Goal: Transaction & Acquisition: Purchase product/service

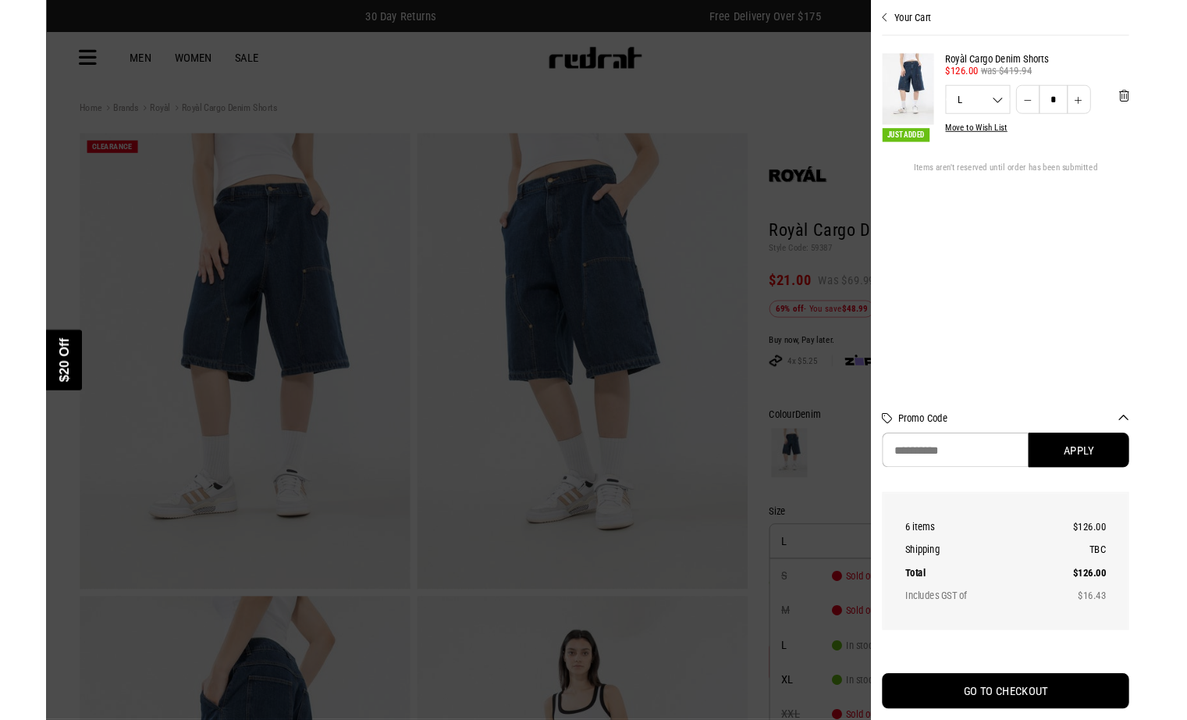
scroll to position [15, 0]
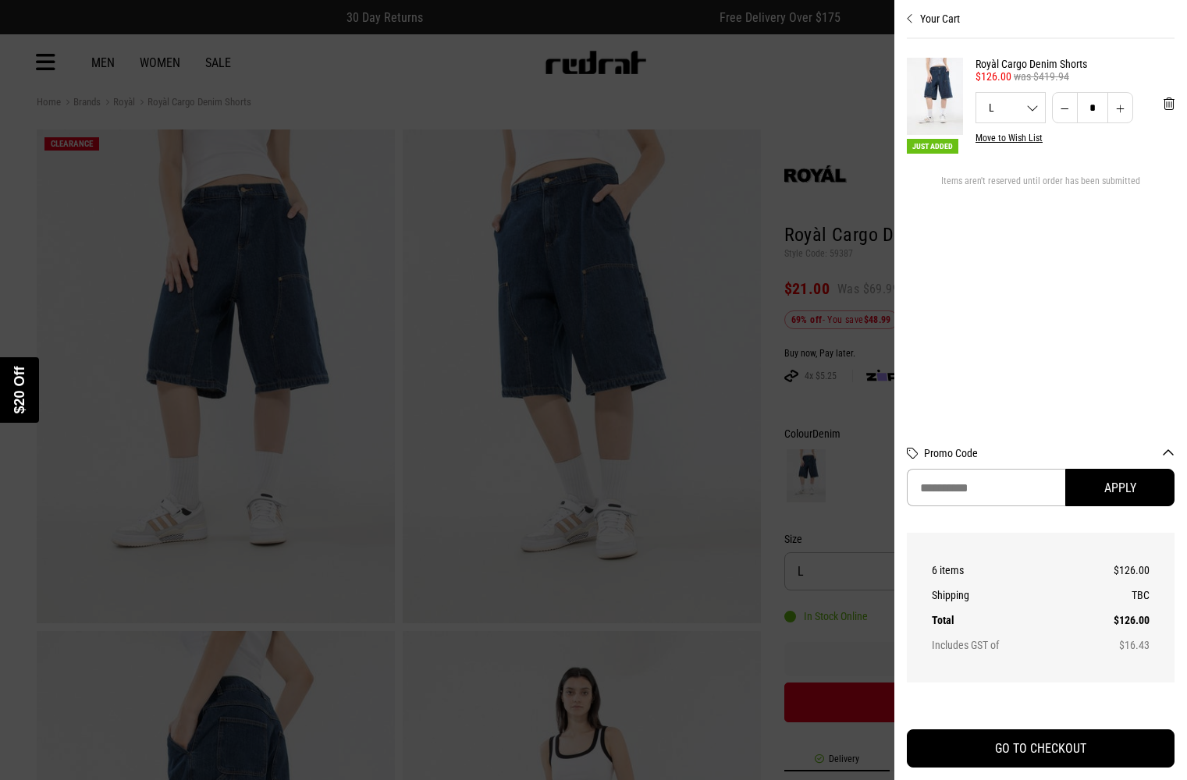
click at [945, 706] on div "Close dialog UNLOCK $20 OFF WHEN YOU JOIN THE CREW Sign up to receive email & S…" at bounding box center [593, 390] width 1187 height 780
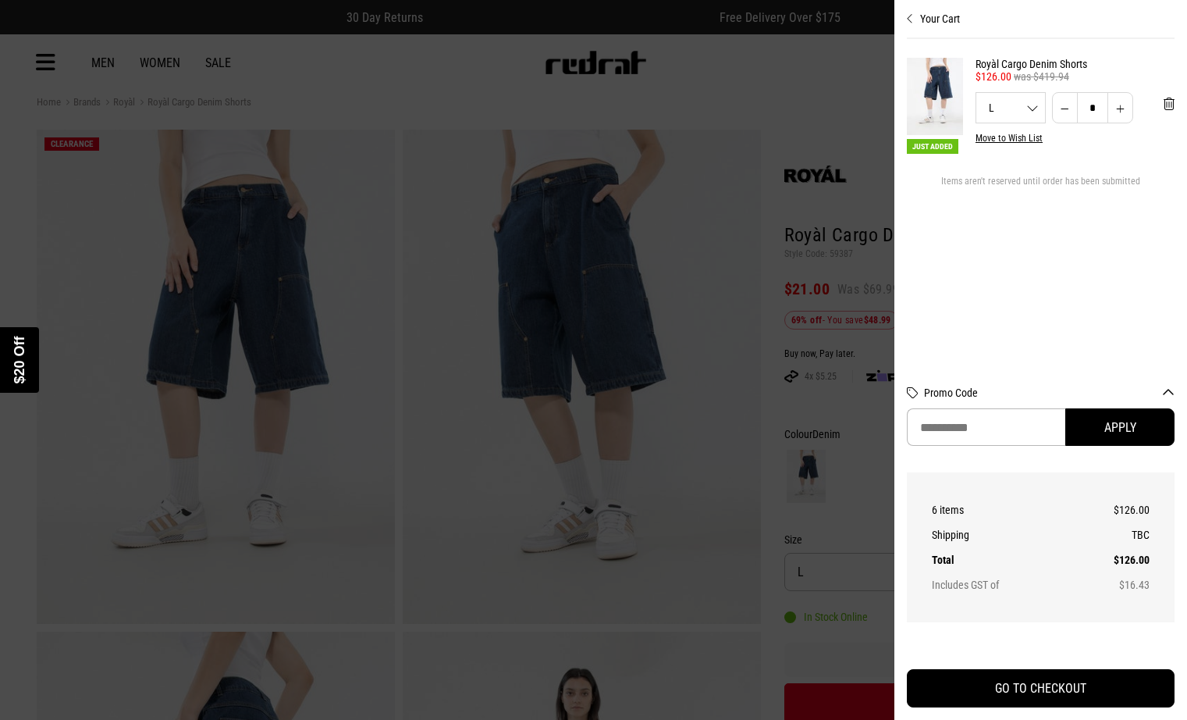
click at [784, 481] on img "POPUP Form" at bounding box center [796, 414] width 203 height 518
click at [967, 574] on div "Close dialog UNLOCK $20 OFF WHEN YOU JOIN THE CREW Sign up to receive email & S…" at bounding box center [593, 360] width 1187 height 720
click at [967, 613] on div "Close dialog UNLOCK $20 OFF WHEN YOU JOIN THE CREW Sign up to receive email & S…" at bounding box center [593, 360] width 1187 height 720
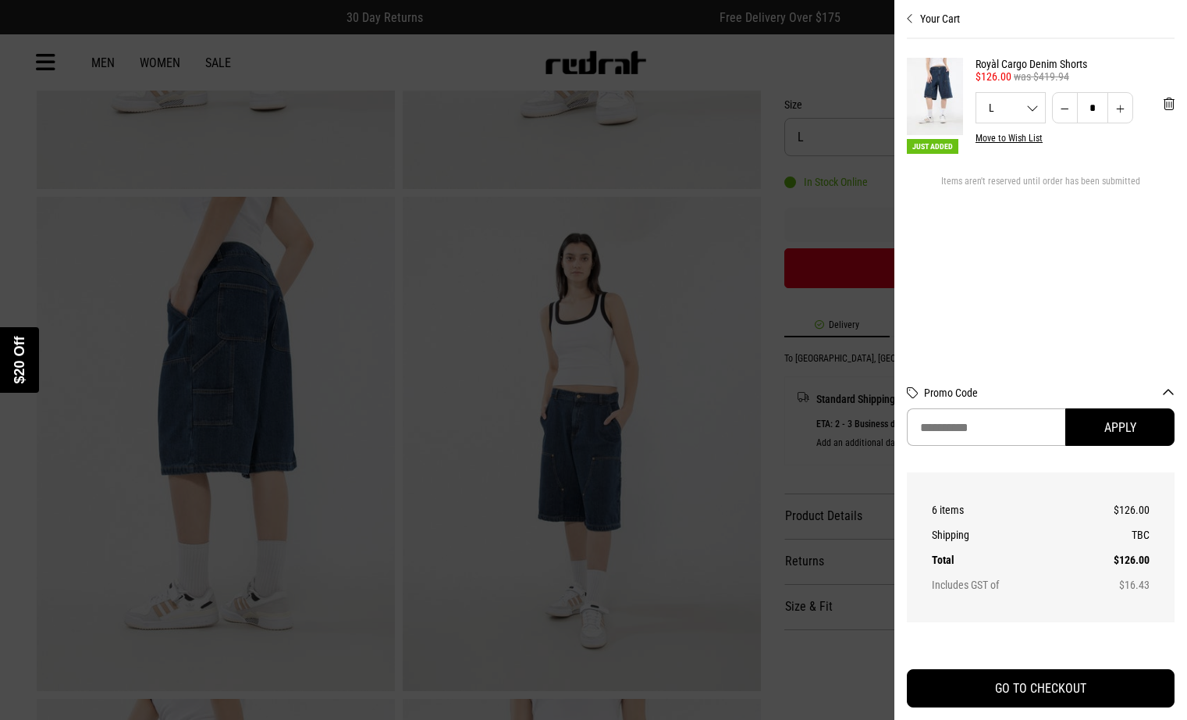
scroll to position [644, 0]
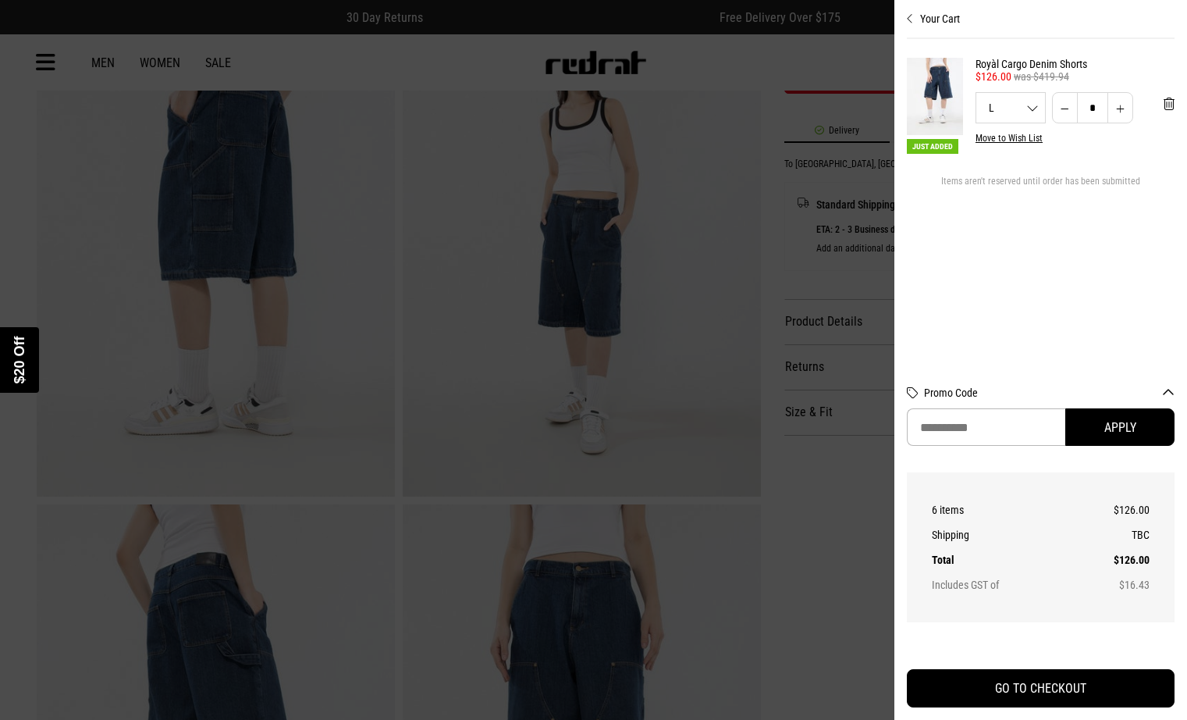
click at [945, 78] on div "Close dialog UNLOCK $20 OFF WHEN YOU JOIN THE CREW Sign up to receive email & S…" at bounding box center [593, 360] width 1187 height 720
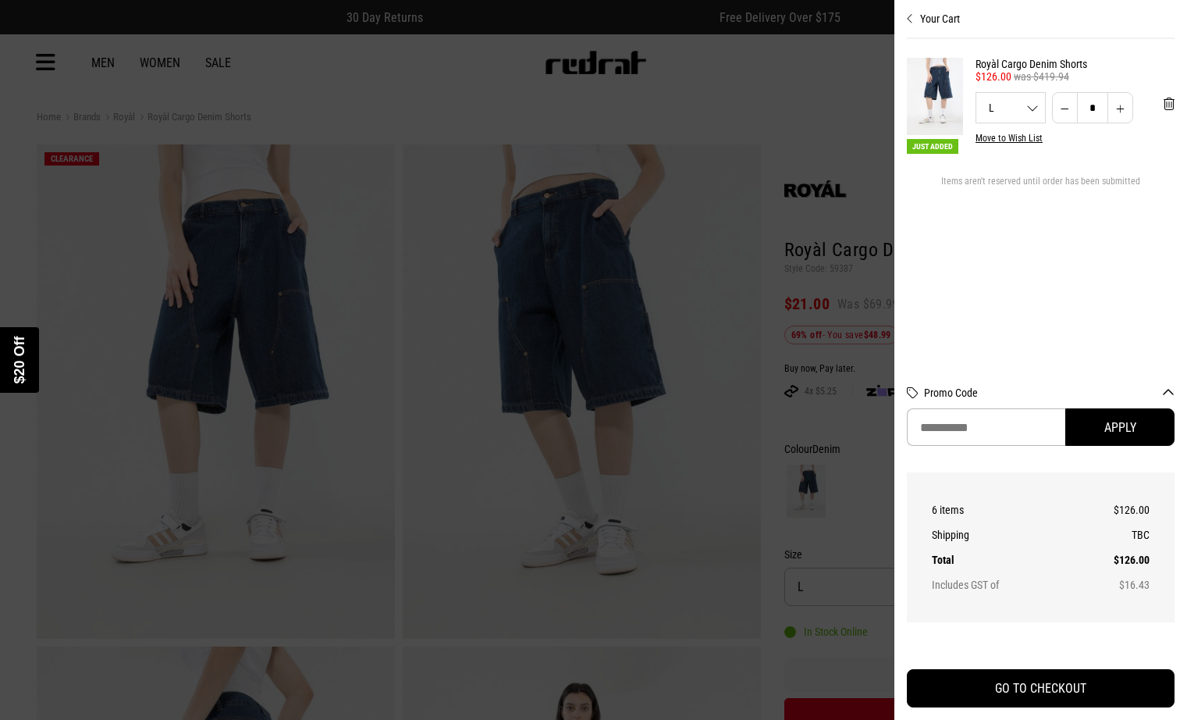
click at [967, 588] on div "Close dialog UNLOCK $20 OFF WHEN YOU JOIN THE CREW Sign up to receive email & S…" at bounding box center [593, 360] width 1187 height 720
click at [967, 628] on div "Close dialog UNLOCK $20 OFF WHEN YOU JOIN THE CREW Sign up to receive email & S…" at bounding box center [593, 360] width 1187 height 720
click at [945, 717] on div "Close dialog UNLOCK $20 OFF WHEN YOU JOIN THE CREW Sign up to receive email & S…" at bounding box center [593, 360] width 1187 height 720
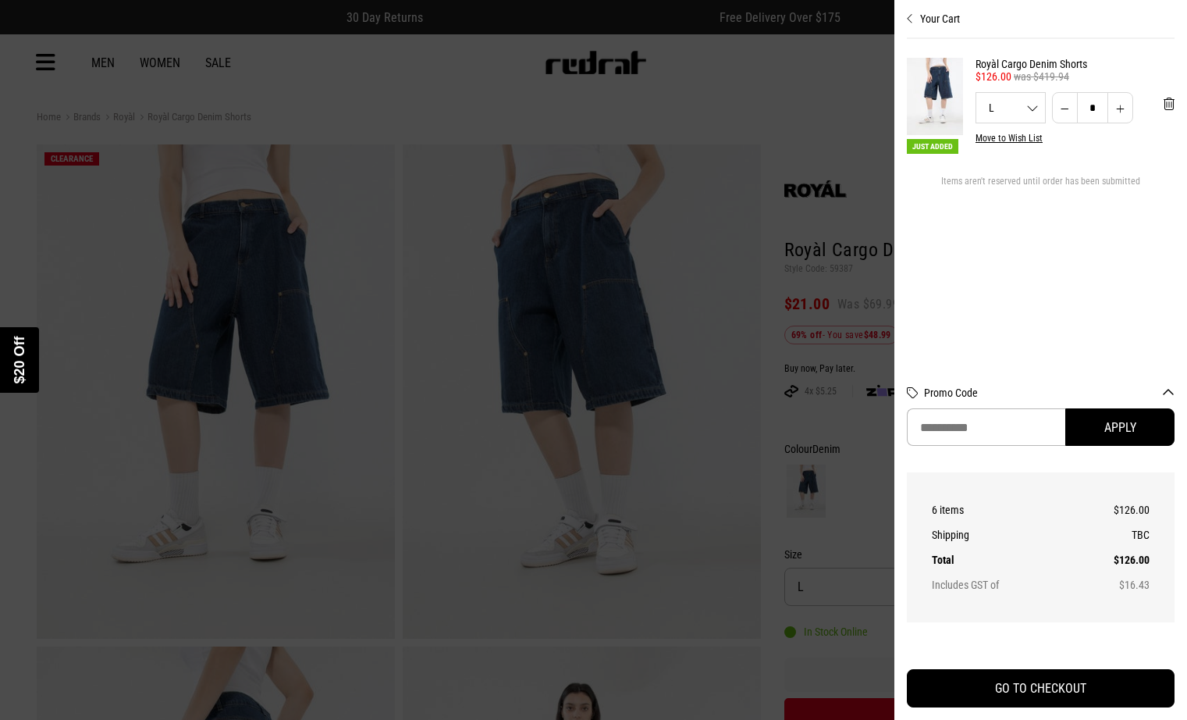
click at [945, 717] on div "Close dialog UNLOCK $20 OFF WHEN YOU JOIN THE CREW Sign up to receive email & S…" at bounding box center [593, 360] width 1187 height 720
click at [967, 584] on div "Close dialog UNLOCK $20 OFF WHEN YOU JOIN THE CREW Sign up to receive email & S…" at bounding box center [593, 360] width 1187 height 720
click at [967, 624] on div "Close dialog UNLOCK $20 OFF WHEN YOU JOIN THE CREW Sign up to receive email & S…" at bounding box center [593, 360] width 1187 height 720
click at [945, 717] on div "Close dialog UNLOCK $20 OFF WHEN YOU JOIN THE CREW Sign up to receive email & S…" at bounding box center [593, 360] width 1187 height 720
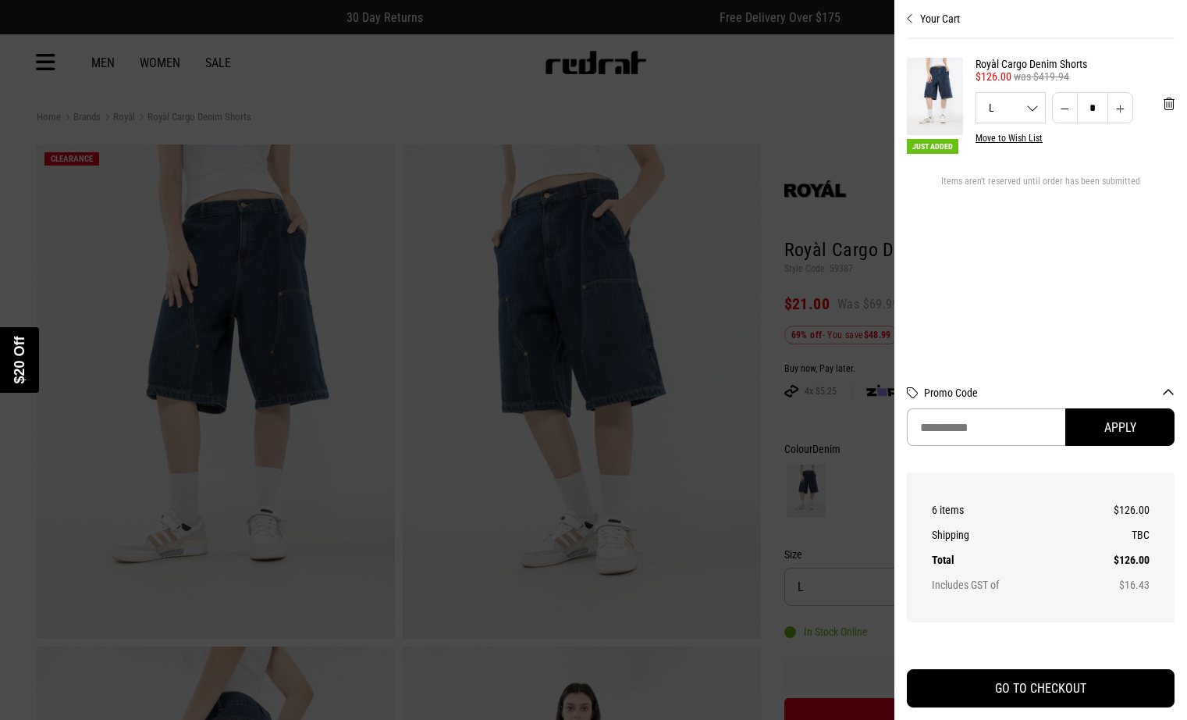
click at [945, 717] on div "Close dialog UNLOCK $20 OFF WHEN YOU JOIN THE CREW Sign up to receive email & S…" at bounding box center [593, 360] width 1187 height 720
click at [967, 584] on div "Close dialog UNLOCK $20 OFF WHEN YOU JOIN THE CREW Sign up to receive email & S…" at bounding box center [593, 360] width 1187 height 720
click at [967, 624] on div "Close dialog UNLOCK $20 OFF WHEN YOU JOIN THE CREW Sign up to receive email & S…" at bounding box center [593, 360] width 1187 height 720
click at [945, 717] on div "Close dialog UNLOCK $20 OFF WHEN YOU JOIN THE CREW Sign up to receive email & S…" at bounding box center [593, 360] width 1187 height 720
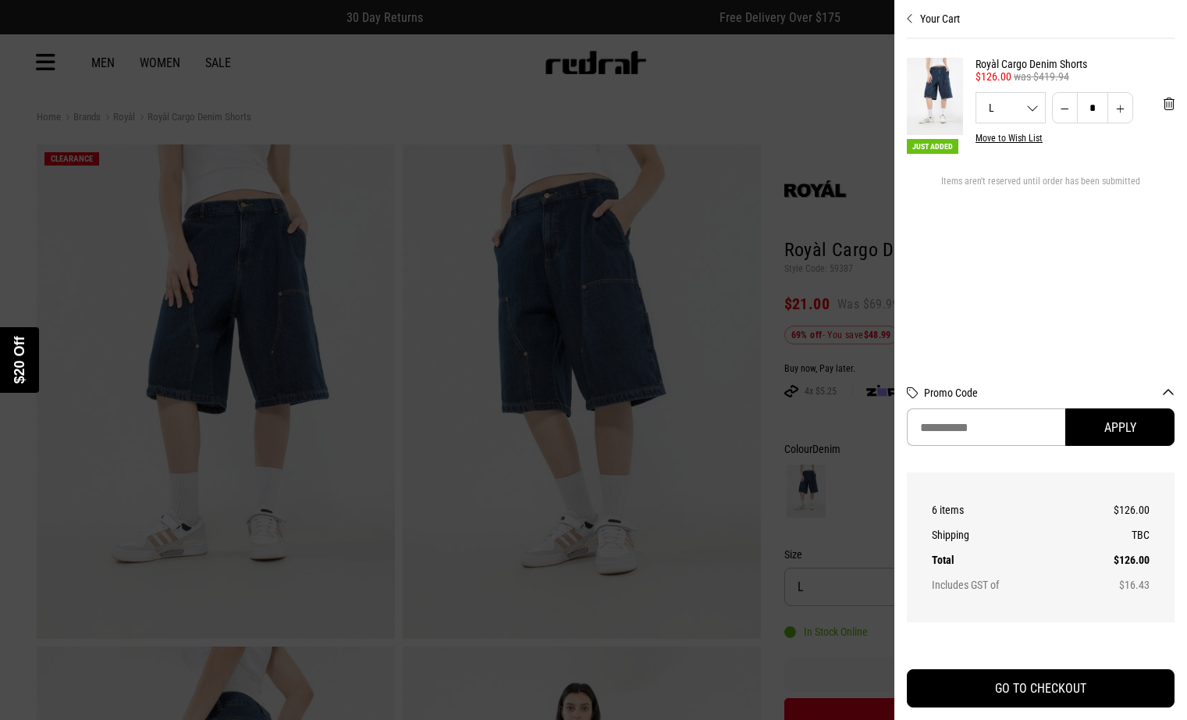
click at [945, 717] on div "Close dialog UNLOCK $20 OFF WHEN YOU JOIN THE CREW Sign up to receive email & S…" at bounding box center [593, 360] width 1187 height 720
click at [967, 584] on div "Close dialog UNLOCK $20 OFF WHEN YOU JOIN THE CREW Sign up to receive email & S…" at bounding box center [593, 360] width 1187 height 720
click at [967, 624] on div "Close dialog UNLOCK $20 OFF WHEN YOU JOIN THE CREW Sign up to receive email & S…" at bounding box center [593, 360] width 1187 height 720
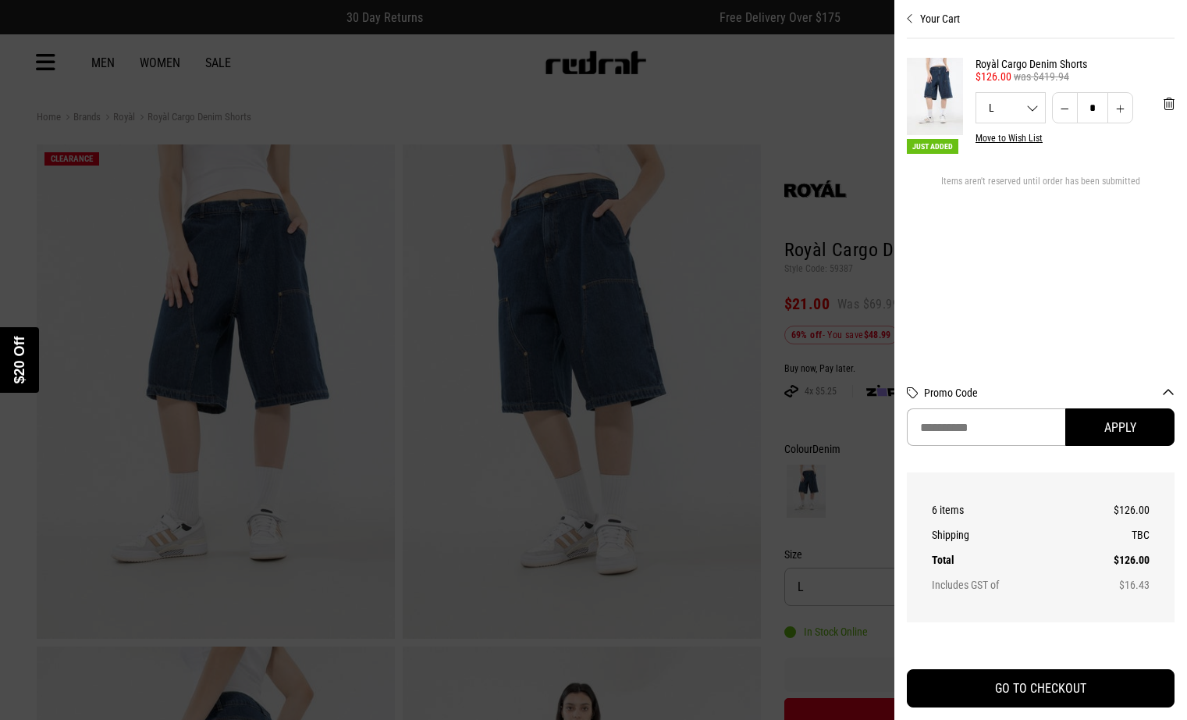
click at [945, 717] on div "Close dialog UNLOCK $20 OFF WHEN YOU JOIN THE CREW Sign up to receive email & S…" at bounding box center [593, 360] width 1187 height 720
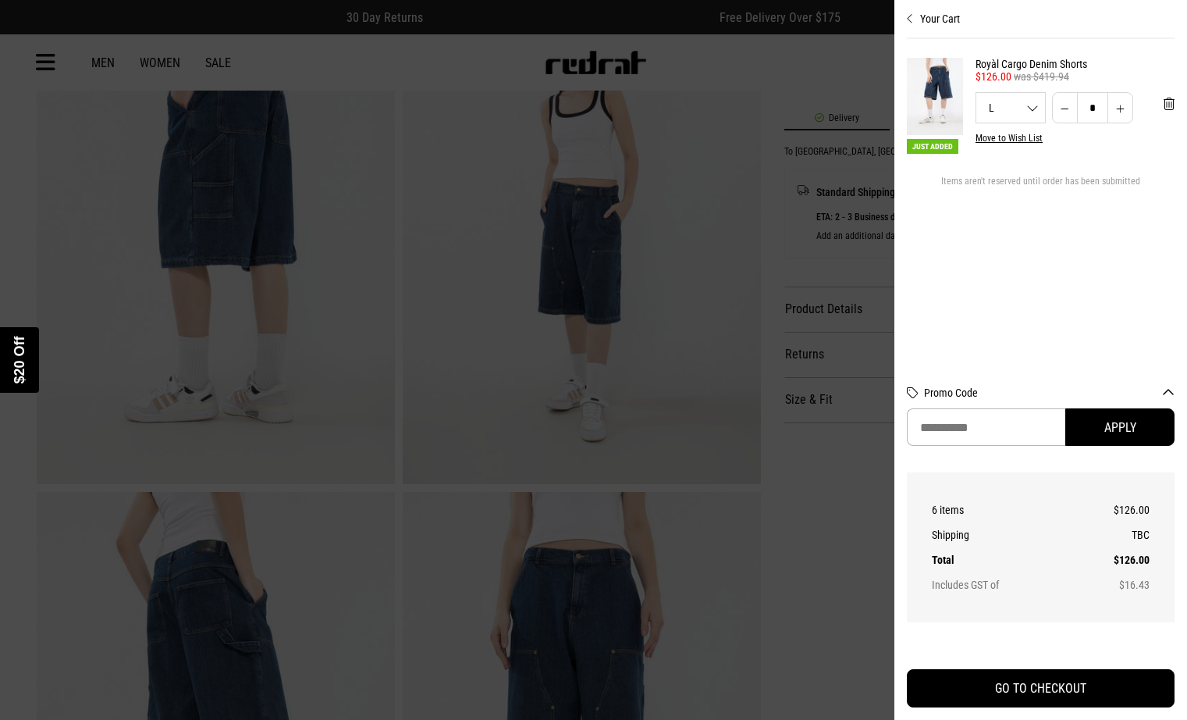
click at [945, 62] on div "Close dialog UNLOCK $20 OFF WHEN YOU JOIN THE CREW Sign up to receive email & S…" at bounding box center [593, 360] width 1187 height 720
click at [945, 67] on div "Close dialog UNLOCK $20 OFF WHEN YOU JOIN THE CREW Sign up to receive email & S…" at bounding box center [593, 360] width 1187 height 720
click at [967, 588] on div "Close dialog UNLOCK $20 OFF WHEN YOU JOIN THE CREW Sign up to receive email & S…" at bounding box center [593, 360] width 1187 height 720
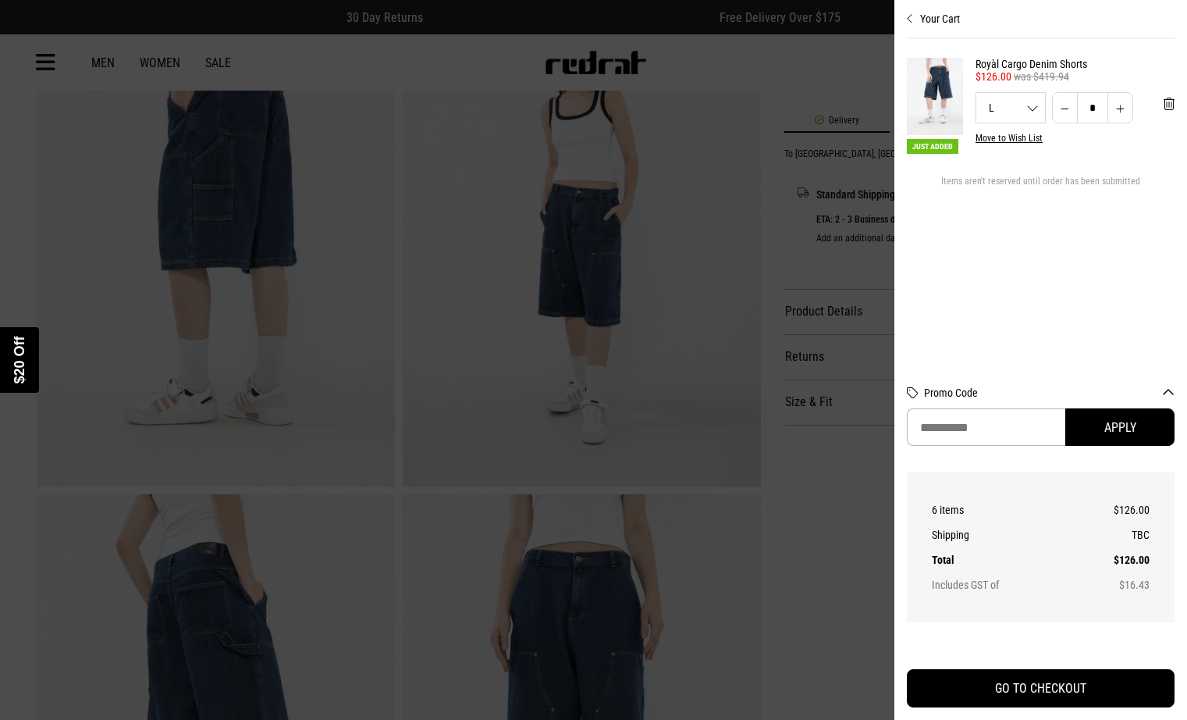
click at [967, 628] on div "Close dialog UNLOCK $20 OFF WHEN YOU JOIN THE CREW Sign up to receive email & S…" at bounding box center [593, 360] width 1187 height 720
click at [945, 62] on div "Close dialog UNLOCK $20 OFF WHEN YOU JOIN THE CREW Sign up to receive email & S…" at bounding box center [593, 360] width 1187 height 720
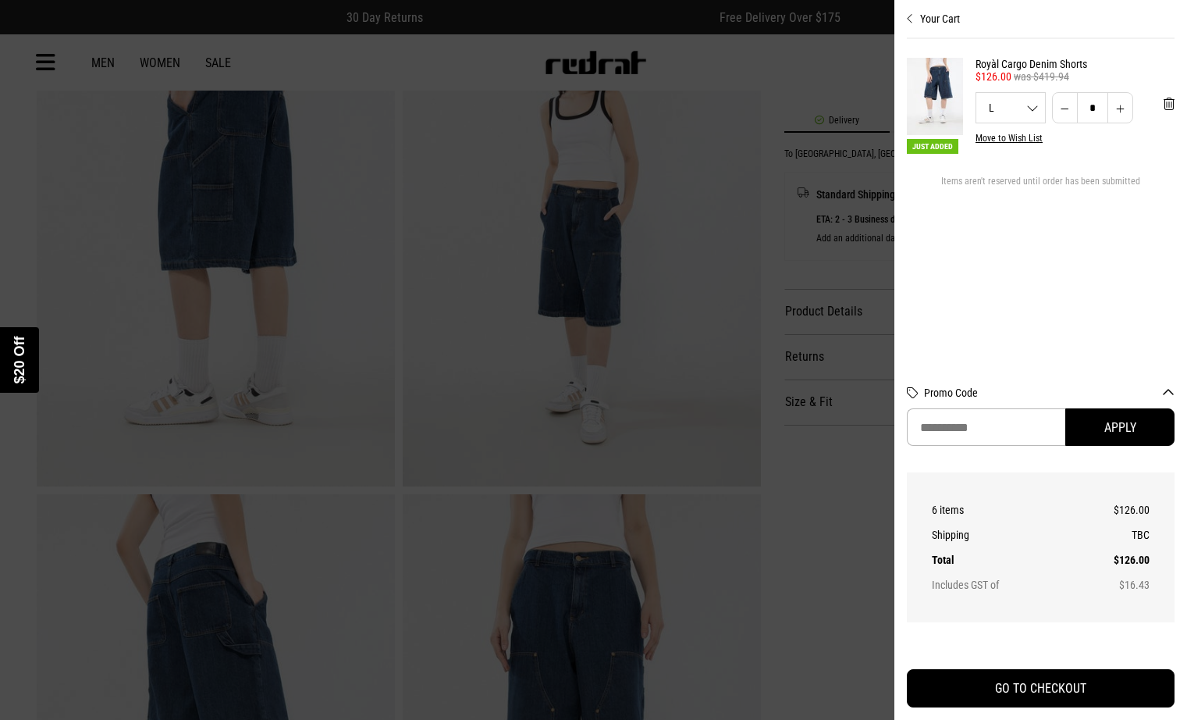
click at [967, 588] on div "Close dialog UNLOCK $20 OFF WHEN YOU JOIN THE CREW Sign up to receive email & S…" at bounding box center [593, 360] width 1187 height 720
click at [967, 628] on div "Close dialog UNLOCK $20 OFF WHEN YOU JOIN THE CREW Sign up to receive email & S…" at bounding box center [593, 360] width 1187 height 720
click at [945, 62] on div "Close dialog UNLOCK $20 OFF WHEN YOU JOIN THE CREW Sign up to receive email & S…" at bounding box center [593, 360] width 1187 height 720
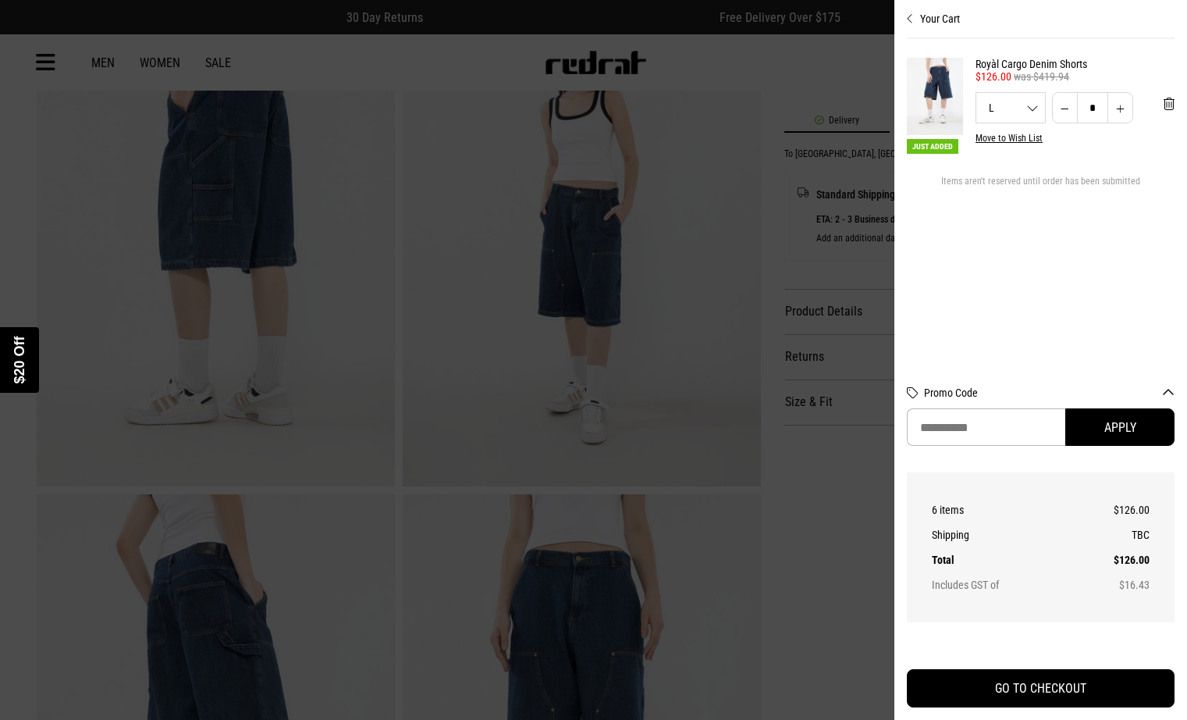
click at [945, 62] on div "Close dialog UNLOCK $20 OFF WHEN YOU JOIN THE CREW Sign up to receive email & S…" at bounding box center [593, 360] width 1187 height 720
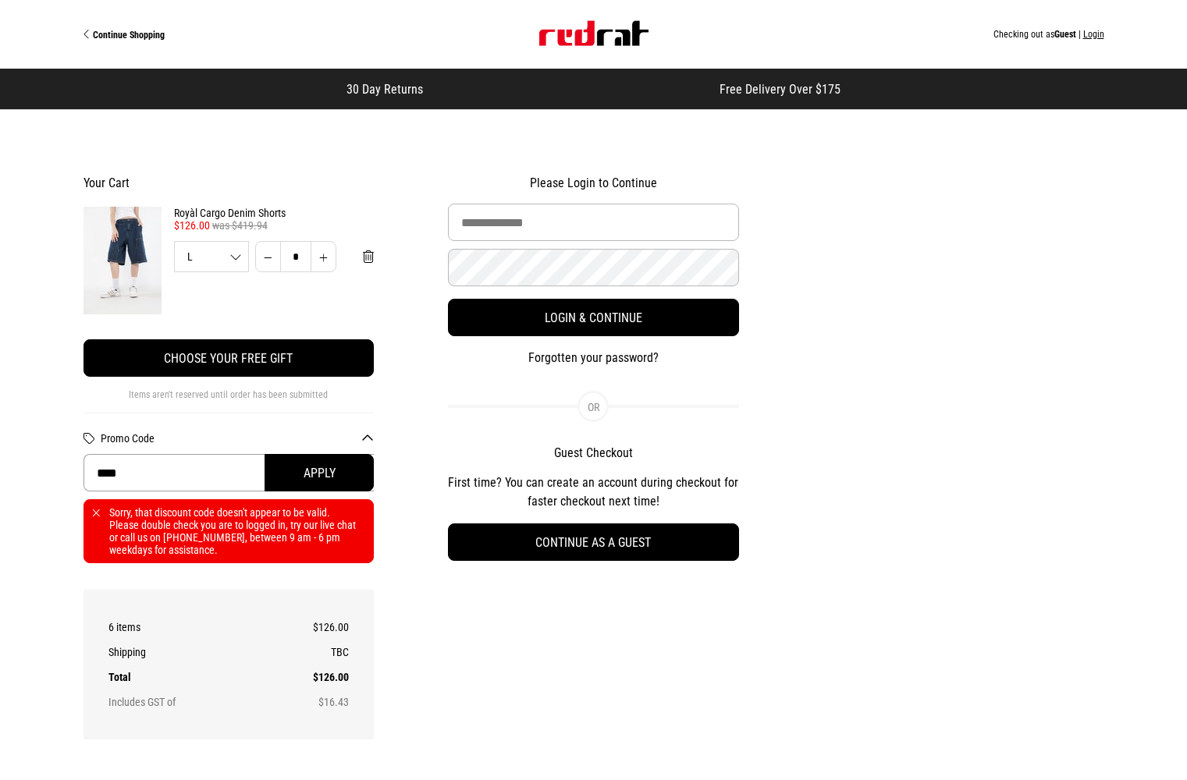
type input "******"
